Goal: Obtain resource: Download file/media

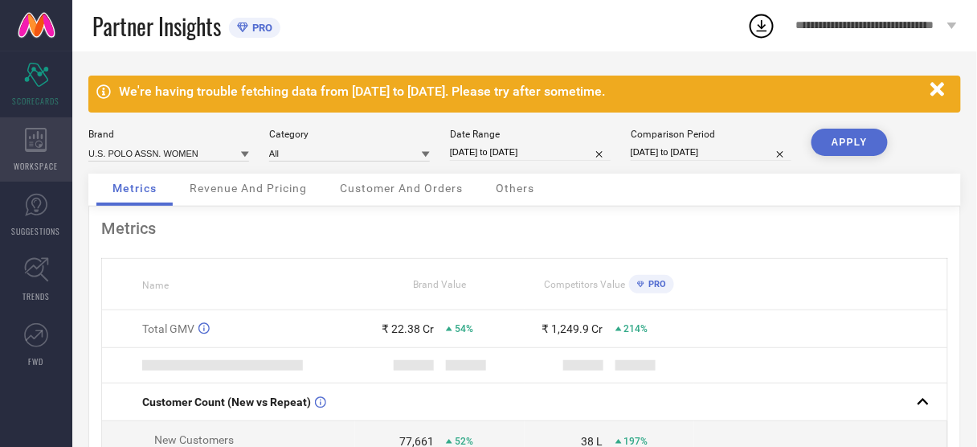
click at [32, 146] on icon at bounding box center [36, 140] width 23 height 24
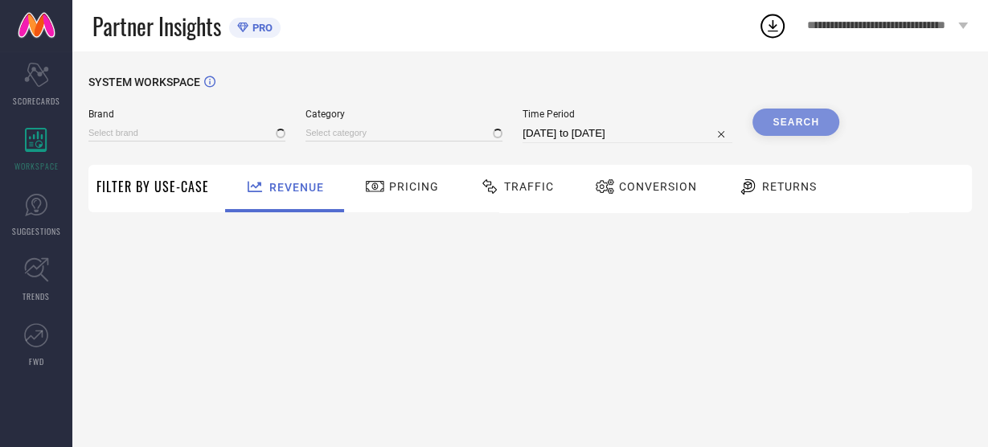
type input "ARROW SPORT"
type input "All"
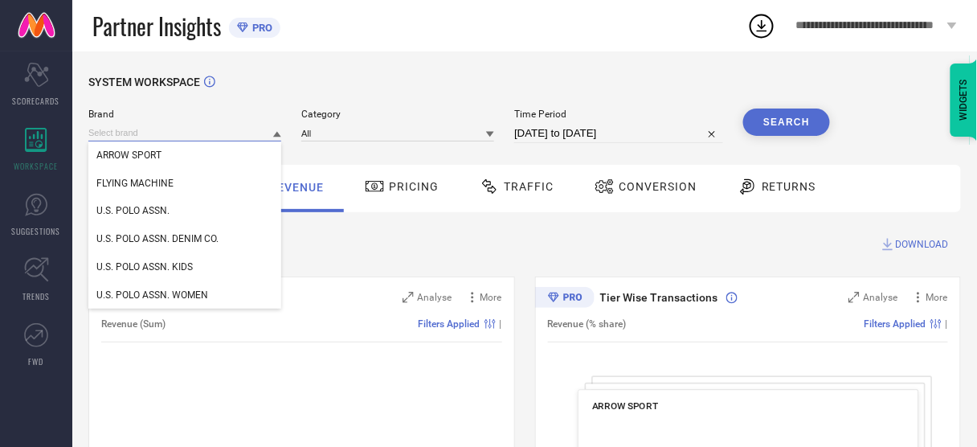
click at [145, 136] on input at bounding box center [184, 133] width 193 height 17
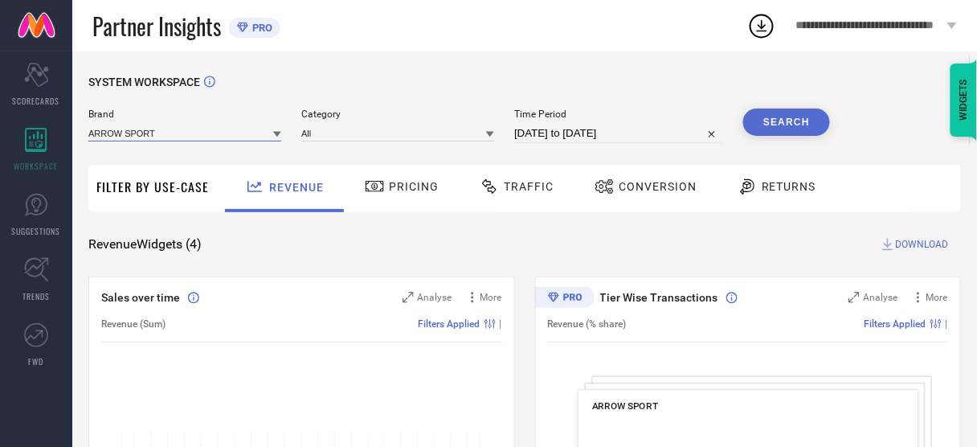
click at [145, 136] on input at bounding box center [184, 133] width 193 height 17
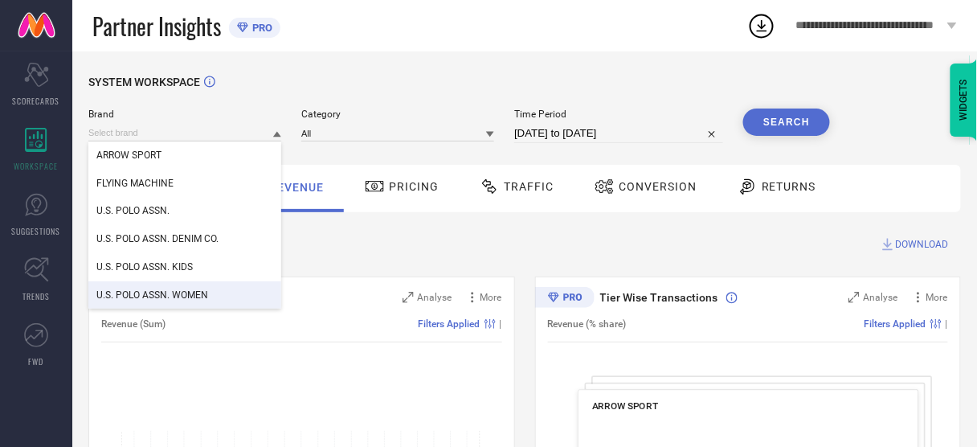
click at [160, 295] on span "U.S. POLO ASSN. WOMEN" at bounding box center [152, 294] width 112 height 11
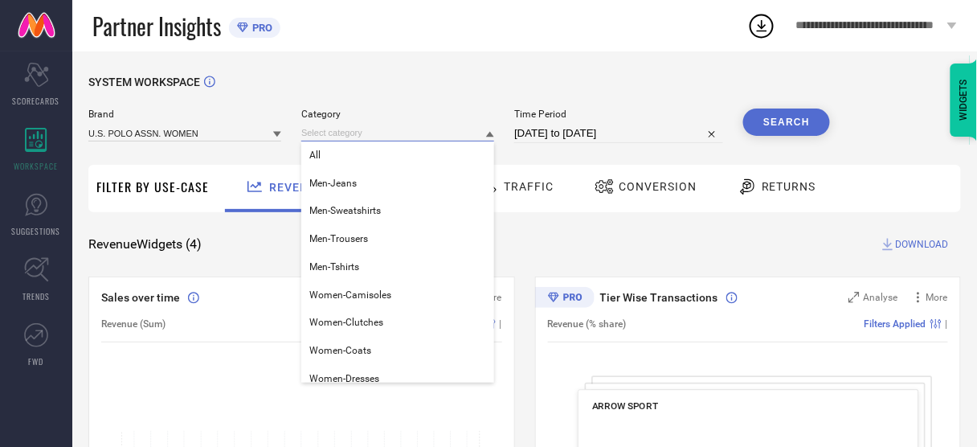
click at [333, 133] on input at bounding box center [397, 133] width 193 height 17
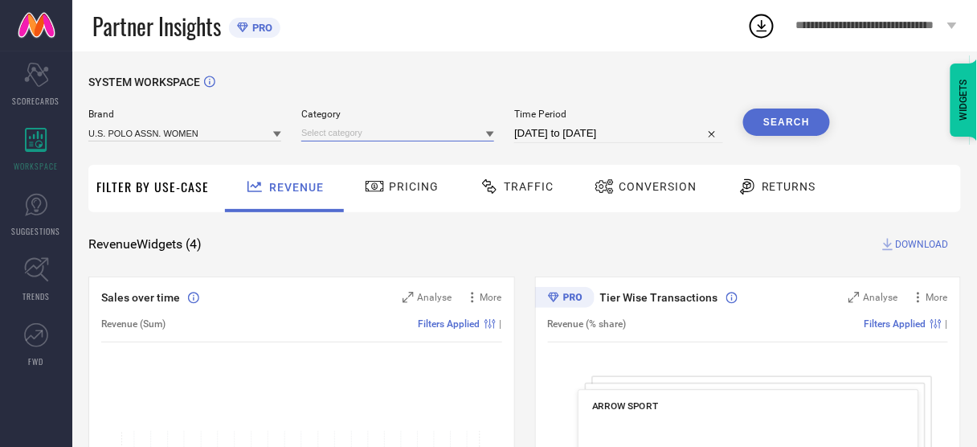
click at [333, 133] on input at bounding box center [397, 133] width 193 height 17
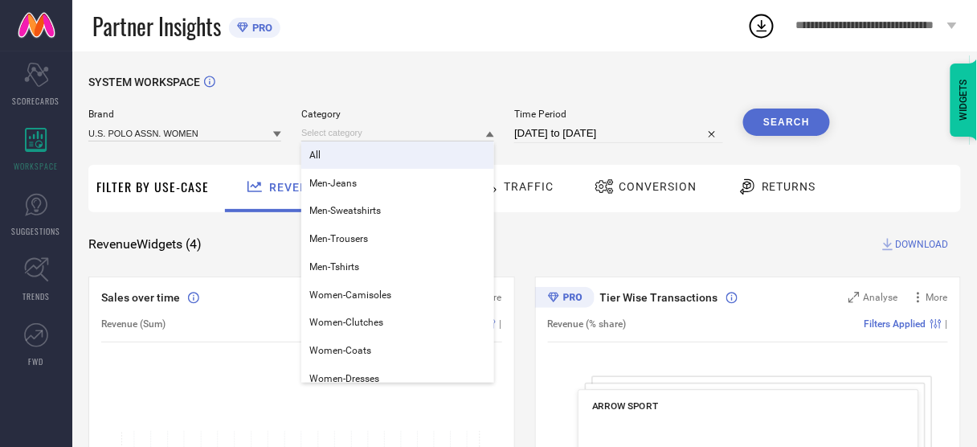
click at [337, 160] on div "All" at bounding box center [397, 154] width 193 height 27
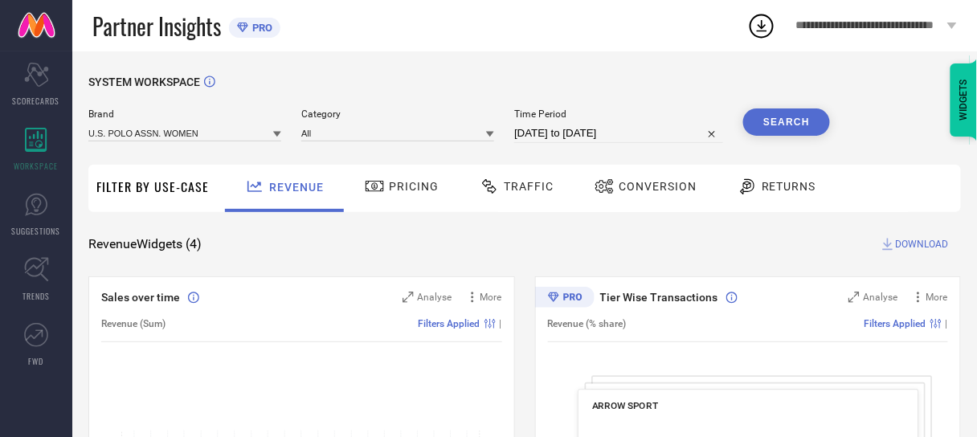
select select "7"
select select "2025"
select select "8"
select select "2025"
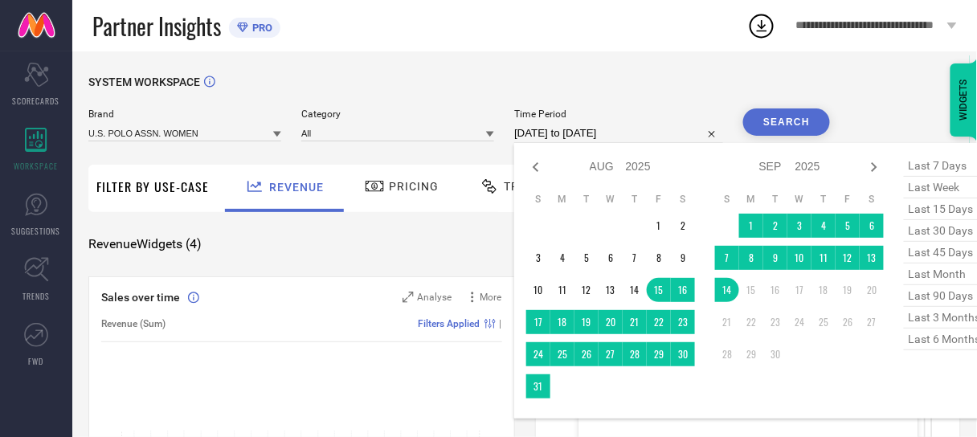
click at [518, 143] on input "[DATE] to [DATE]" at bounding box center [618, 133] width 209 height 19
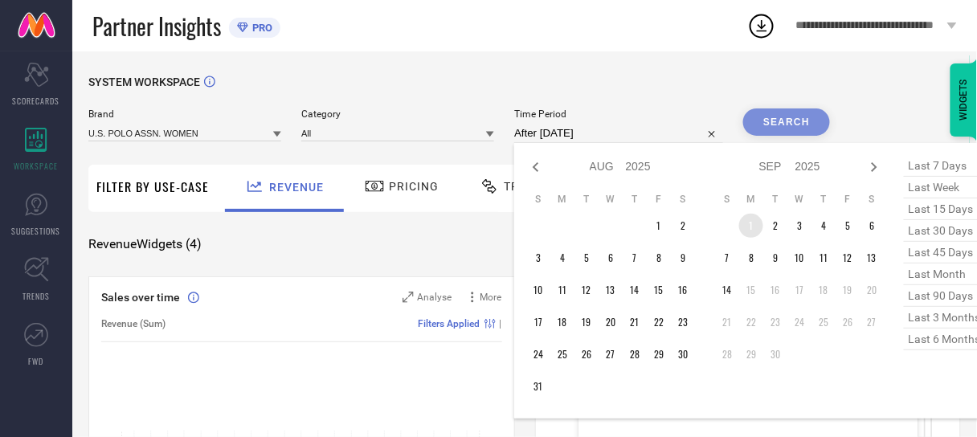
click at [751, 221] on td "1" at bounding box center [751, 226] width 24 height 24
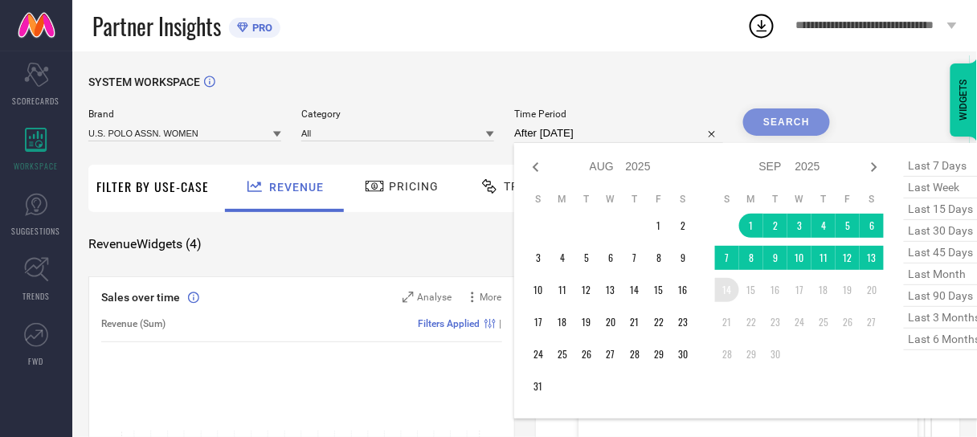
type input "[DATE] to [DATE]"
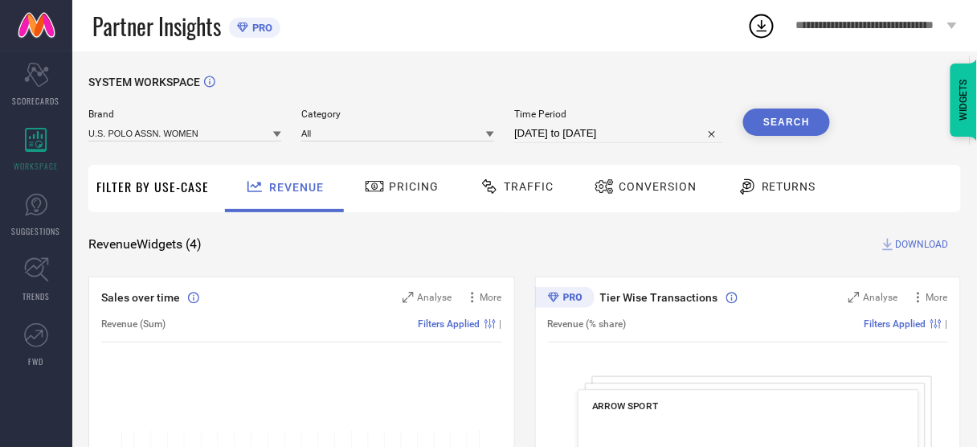
select select "8"
select select "2025"
select select "9"
select select "2025"
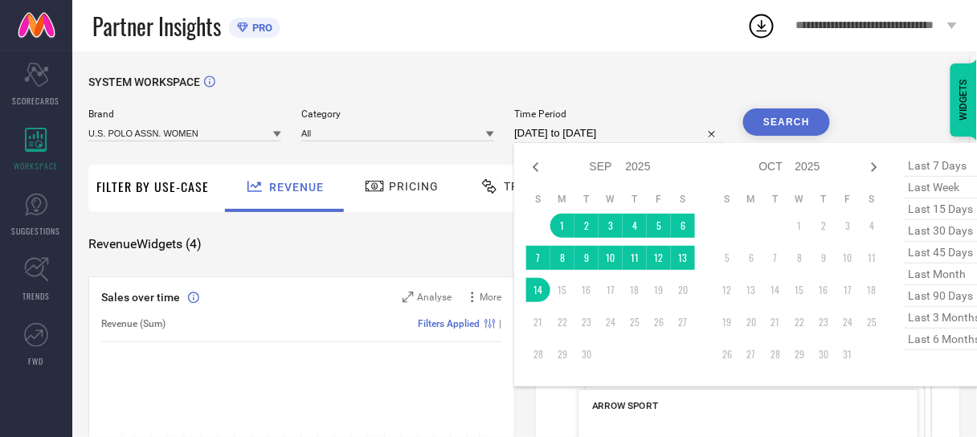
click at [651, 133] on input "[DATE] to [DATE]" at bounding box center [618, 133] width 209 height 19
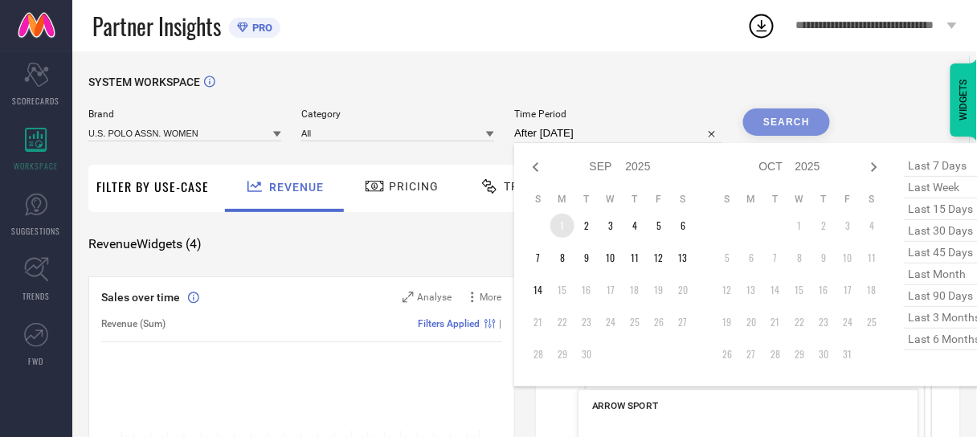
click at [559, 226] on td "1" at bounding box center [563, 226] width 24 height 24
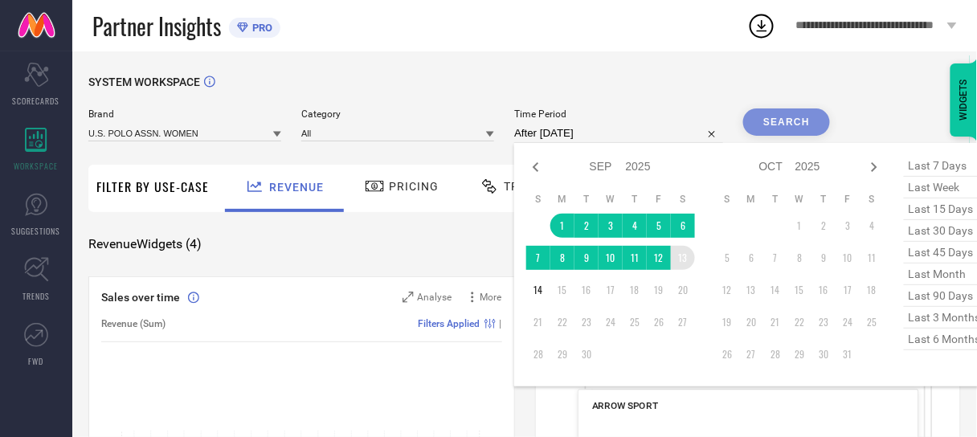
type input "[DATE] to [DATE]"
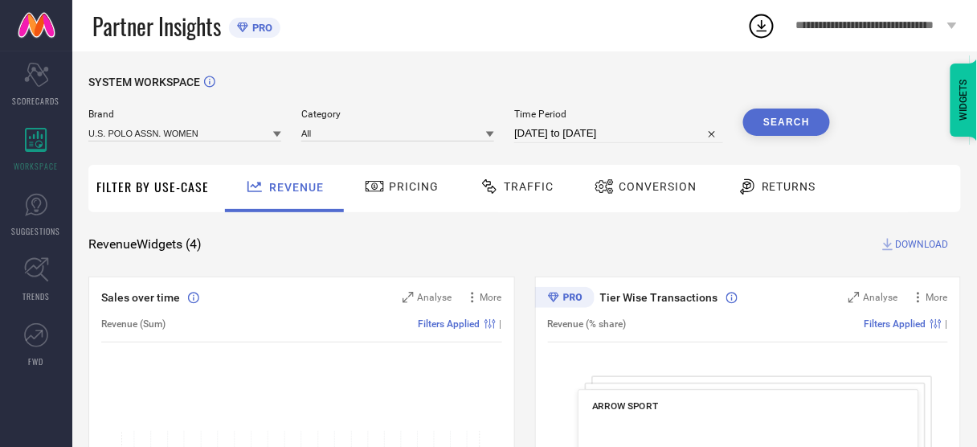
click at [785, 122] on button "Search" at bounding box center [786, 122] width 87 height 27
click at [657, 186] on span "Conversion" at bounding box center [658, 186] width 78 height 13
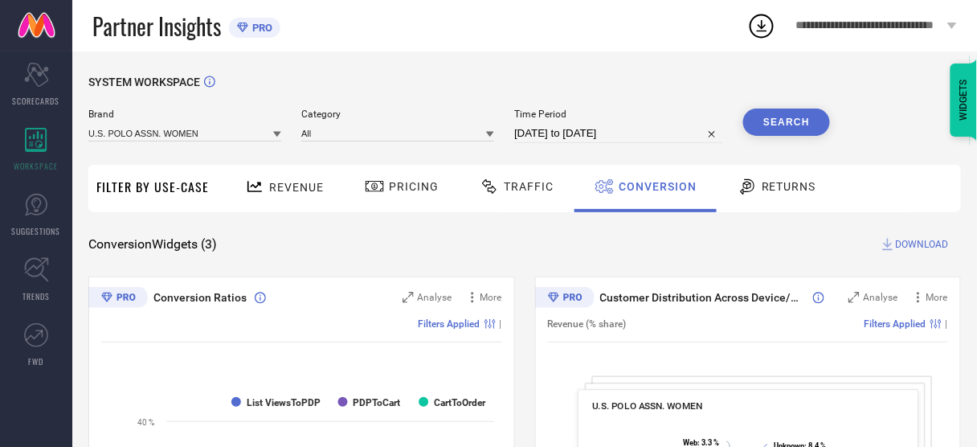
click at [906, 248] on span "DOWNLOAD" at bounding box center [922, 244] width 53 height 16
